Goal: Task Accomplishment & Management: Manage account settings

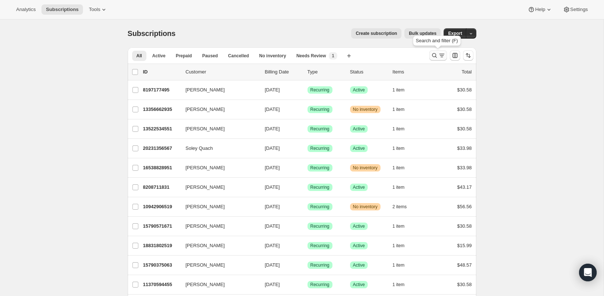
click at [430, 57] on button "Search and filter results" at bounding box center [438, 55] width 18 height 10
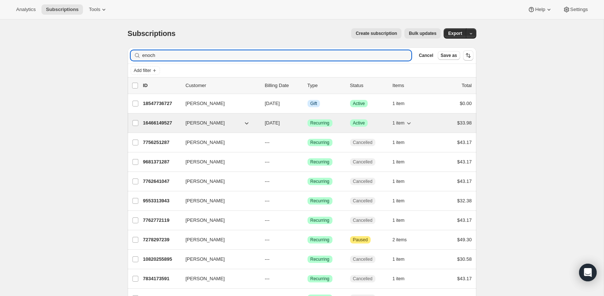
type input "enoch"
click at [169, 122] on p "16466149527" at bounding box center [161, 122] width 37 height 7
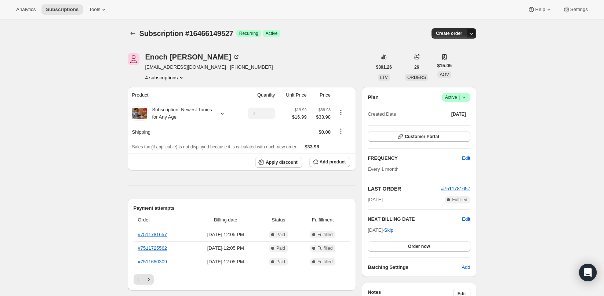
click at [472, 30] on icon "button" at bounding box center [470, 33] width 7 height 7
click at [466, 98] on icon at bounding box center [463, 97] width 7 height 7
click at [455, 121] on span "Cancel subscription" at bounding box center [453, 124] width 41 height 6
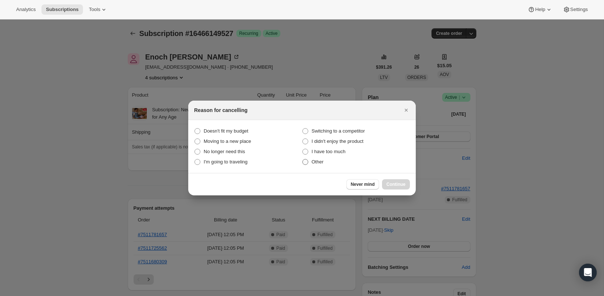
click at [317, 157] on label "Other" at bounding box center [356, 162] width 108 height 10
click at [303, 159] on input "Other" at bounding box center [302, 159] width 0 height 0
radio input "true"
click at [396, 185] on span "Continue" at bounding box center [395, 184] width 19 height 6
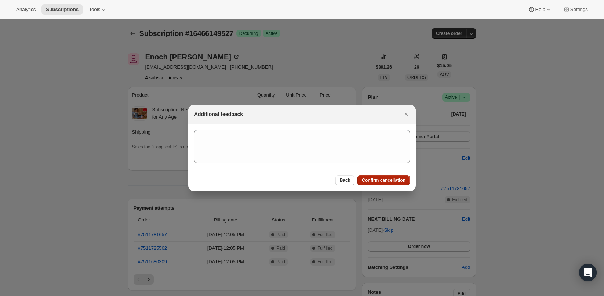
click at [384, 178] on span "Confirm cancellation" at bounding box center [384, 180] width 44 height 6
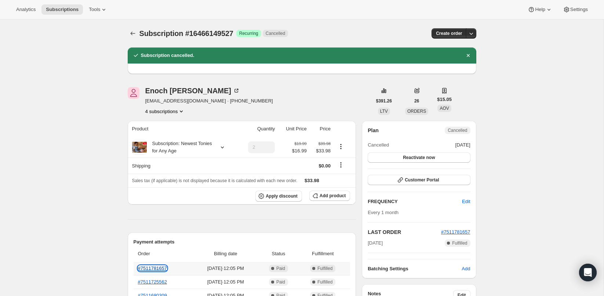
click at [158, 269] on link "#7511781657" at bounding box center [152, 268] width 29 height 6
